Goal: Task Accomplishment & Management: Manage account settings

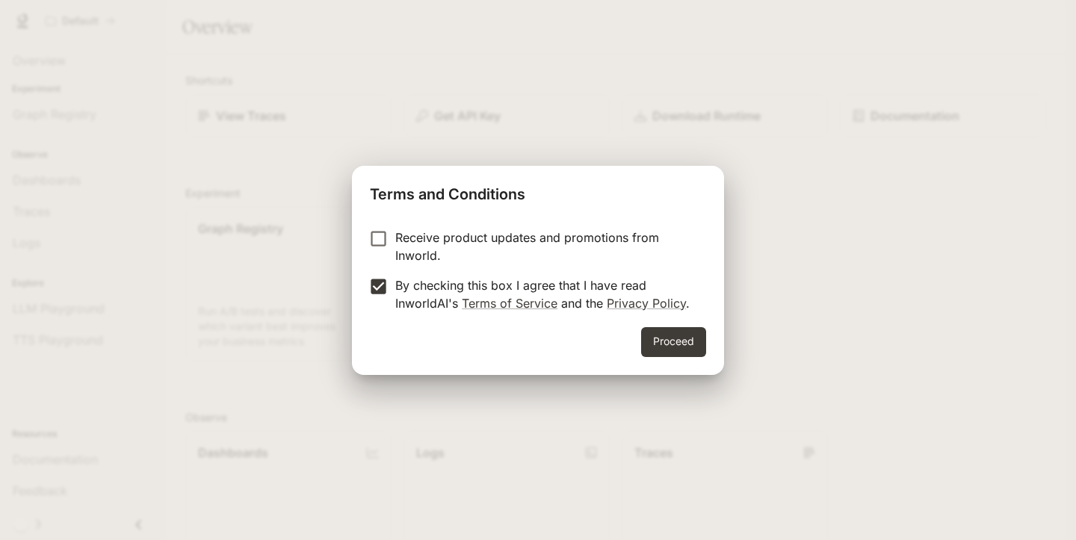
click at [651, 339] on button "Proceed" at bounding box center [673, 342] width 65 height 30
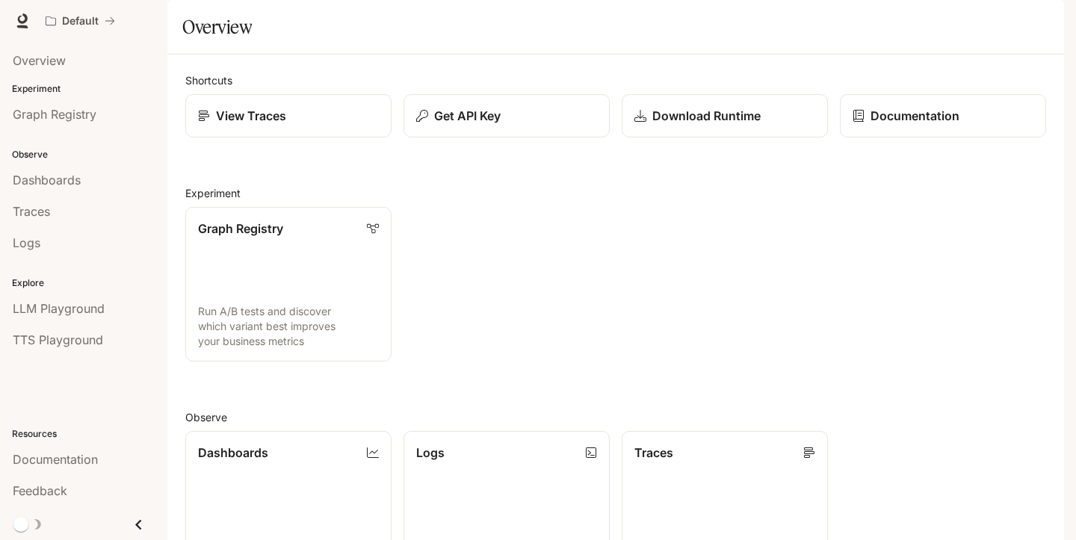
click at [1038, 19] on icon "button" at bounding box center [1044, 21] width 12 height 12
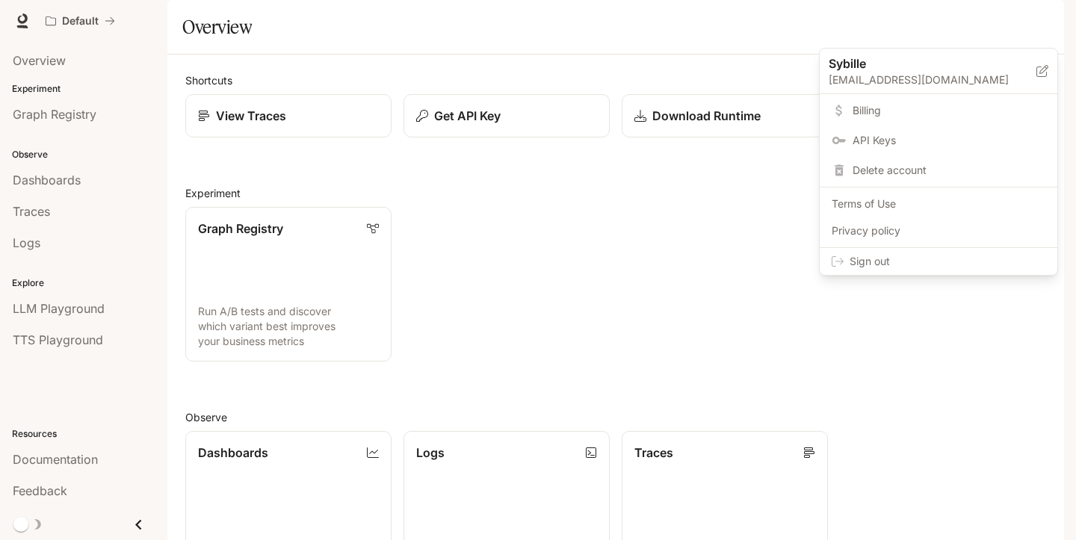
click at [63, 18] on div at bounding box center [538, 270] width 1076 height 540
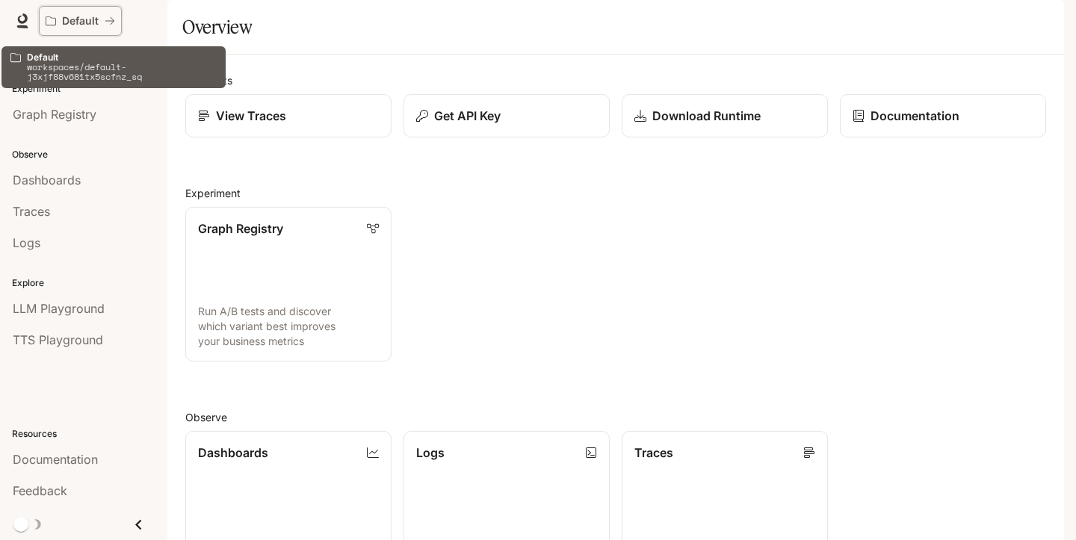
click at [52, 18] on icon "All workspaces" at bounding box center [51, 20] width 10 height 9
click at [96, 18] on p "Default" at bounding box center [80, 21] width 37 height 13
click at [96, 73] on p "workspaces/default-j3xjf88v681tx5scfnz_sq" at bounding box center [122, 71] width 190 height 19
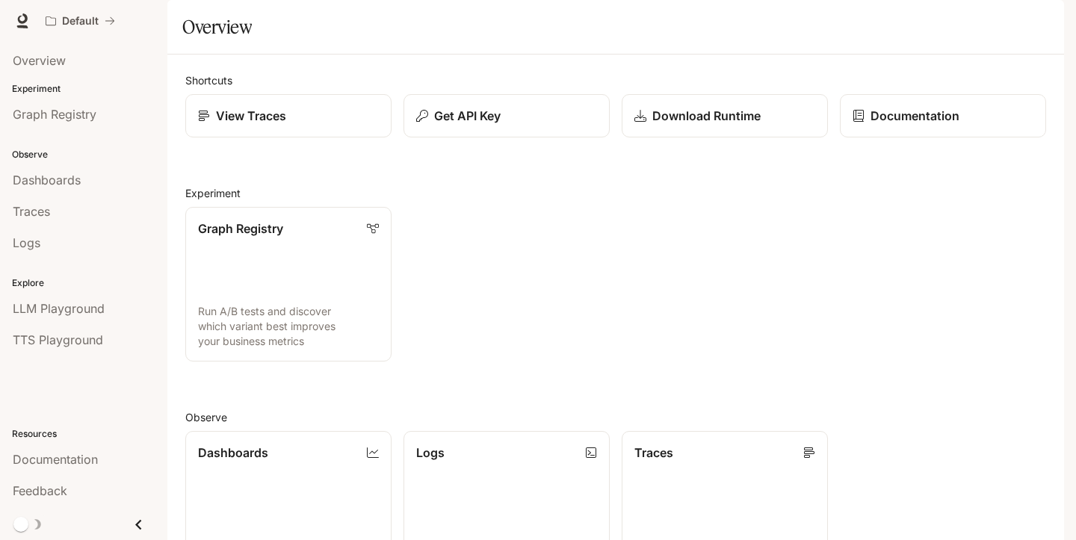
click at [19, 22] on icon at bounding box center [22, 20] width 15 height 15
click at [972, 19] on span "Documentation" at bounding box center [974, 21] width 74 height 19
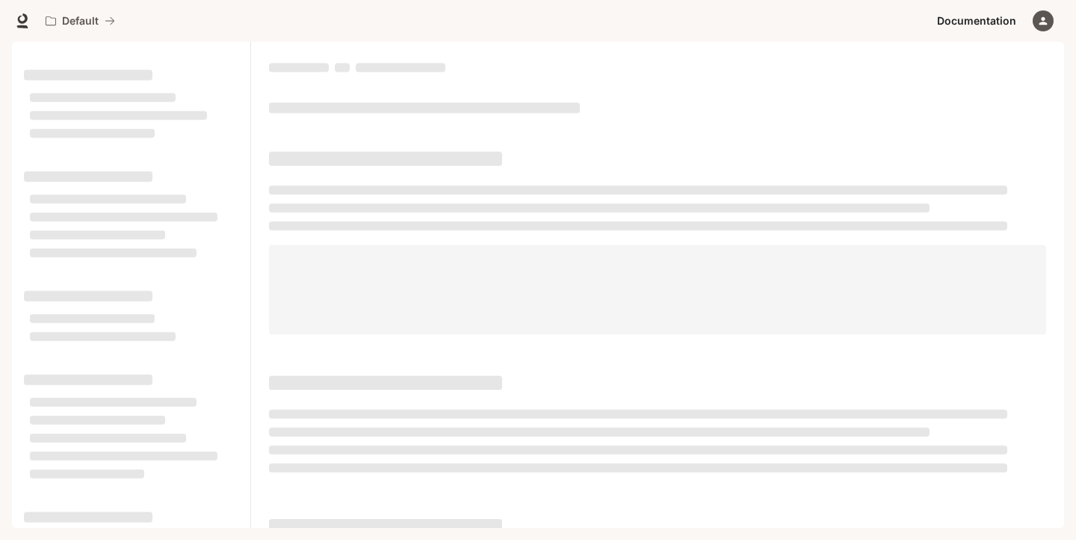
click at [976, 19] on span "Documentation" at bounding box center [976, 21] width 79 height 19
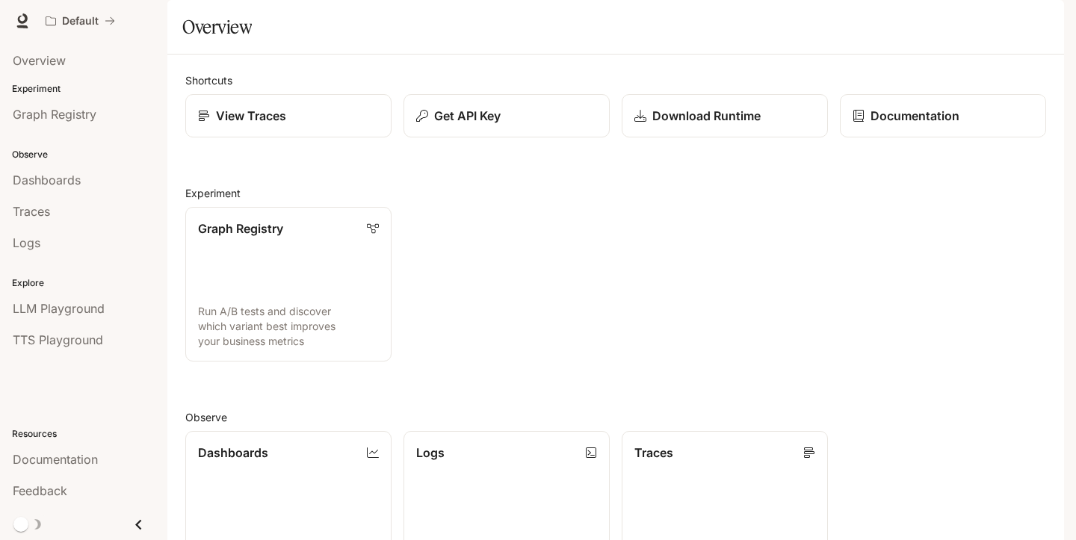
click at [1048, 16] on icon "button" at bounding box center [1044, 21] width 12 height 12
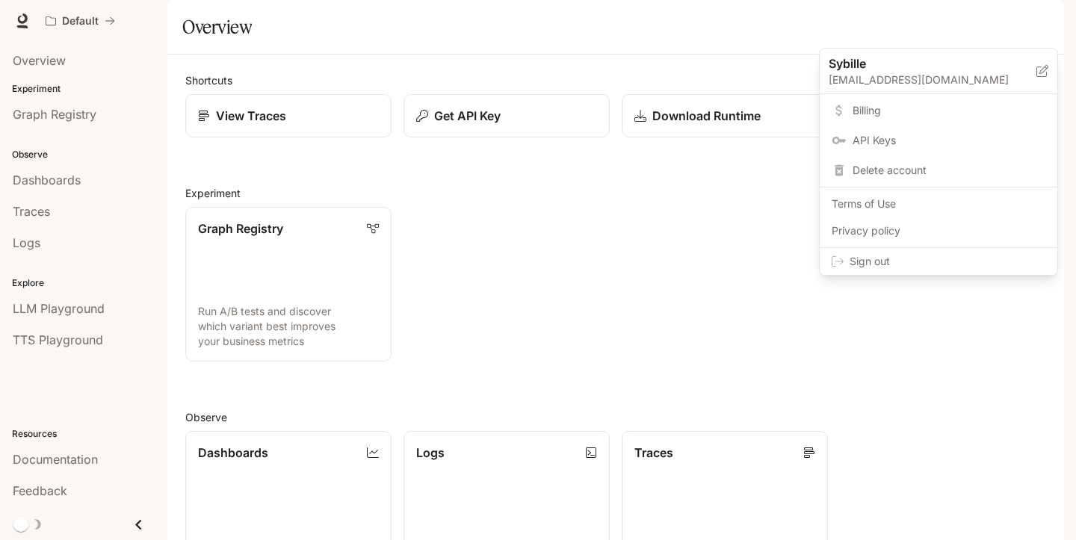
click at [878, 173] on span "Delete account" at bounding box center [949, 170] width 193 height 15
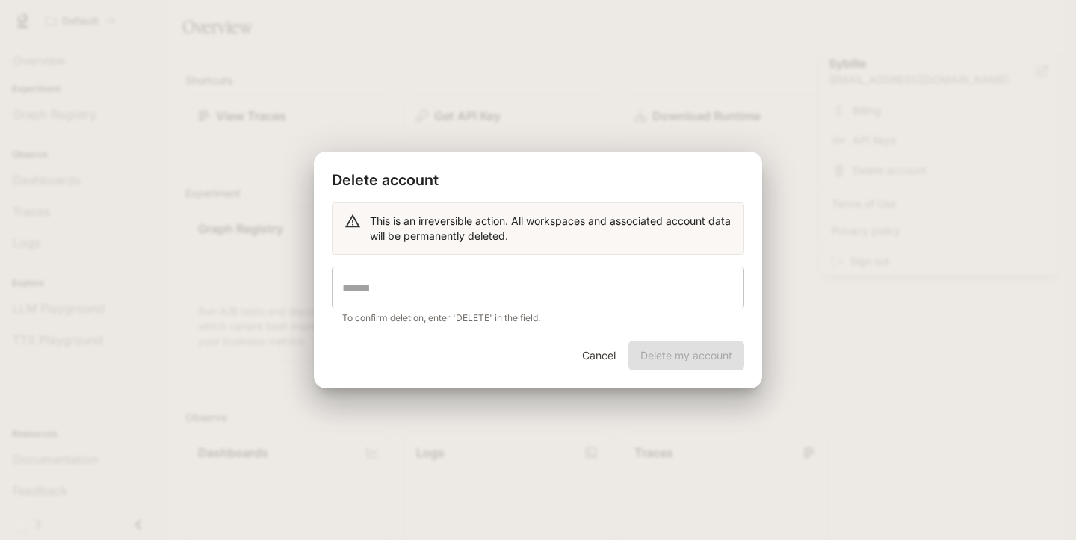
click at [399, 291] on input "text" at bounding box center [538, 288] width 413 height 42
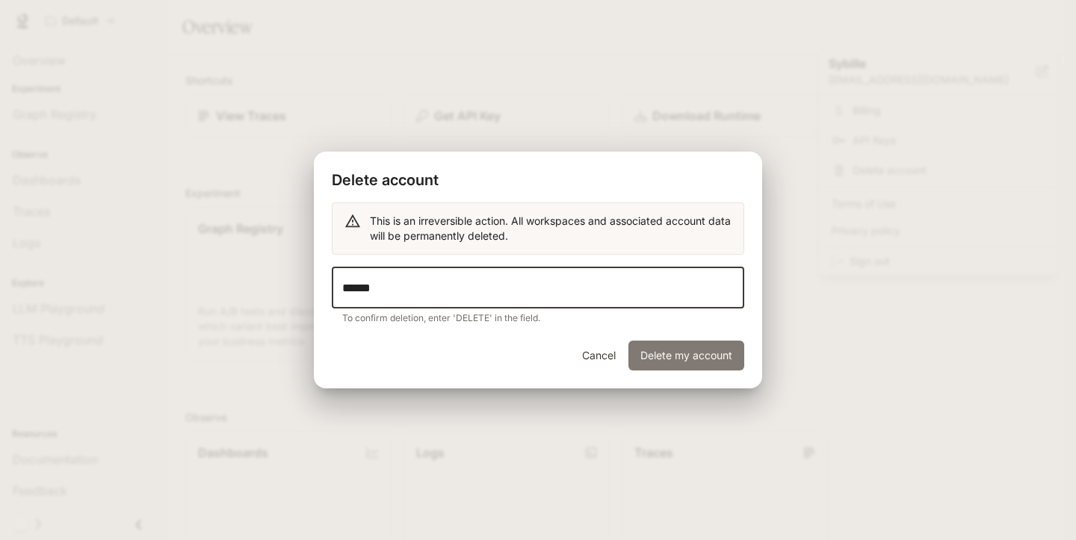
type input "******"
click at [694, 356] on button "Delete my account" at bounding box center [687, 356] width 116 height 30
